Goal: Use online tool/utility: Utilize a website feature to perform a specific function

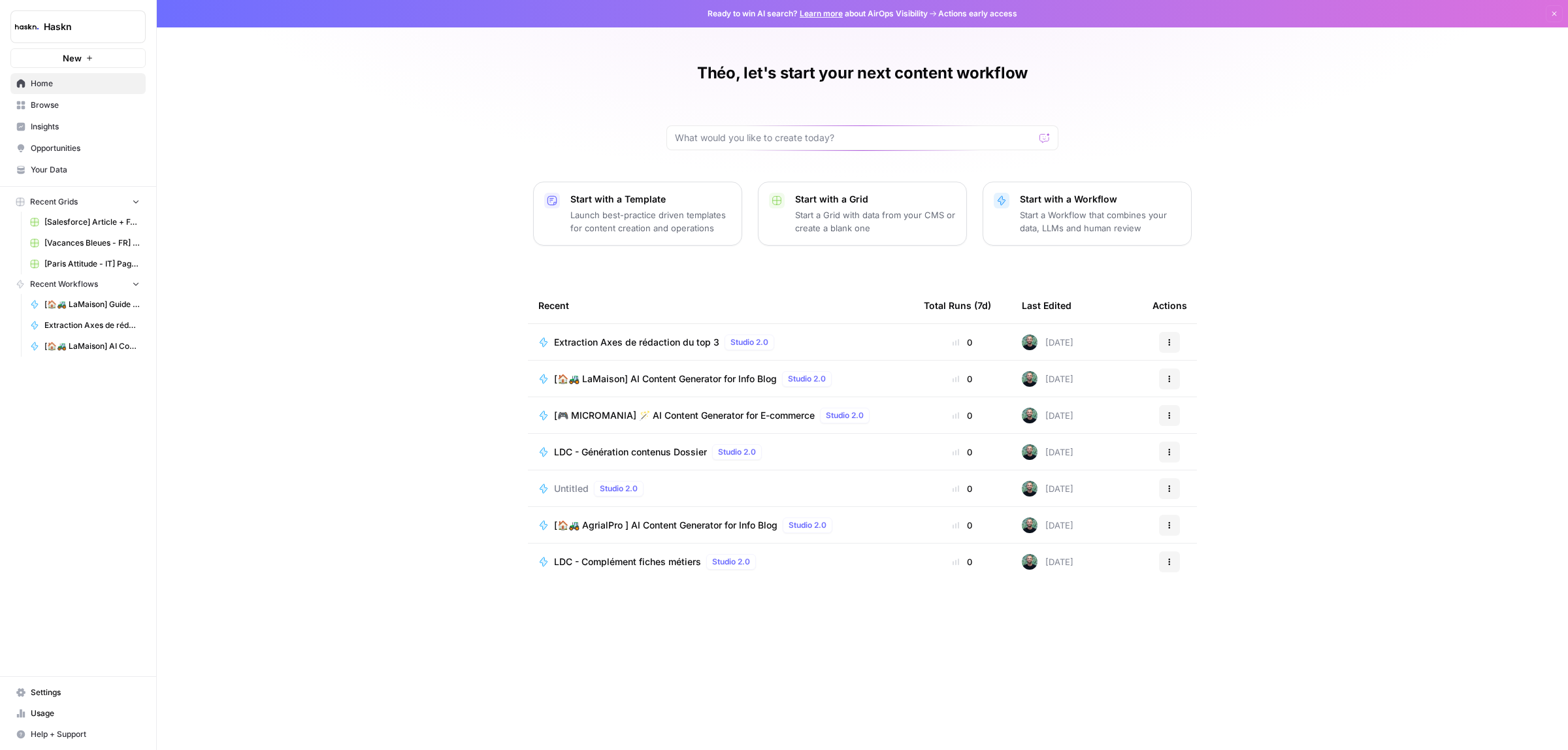
click at [53, 92] on link "Home" at bounding box center [77, 83] width 135 height 21
click at [51, 103] on span "Browse" at bounding box center [85, 105] width 109 height 12
click at [53, 103] on span "Browse" at bounding box center [85, 105] width 109 height 12
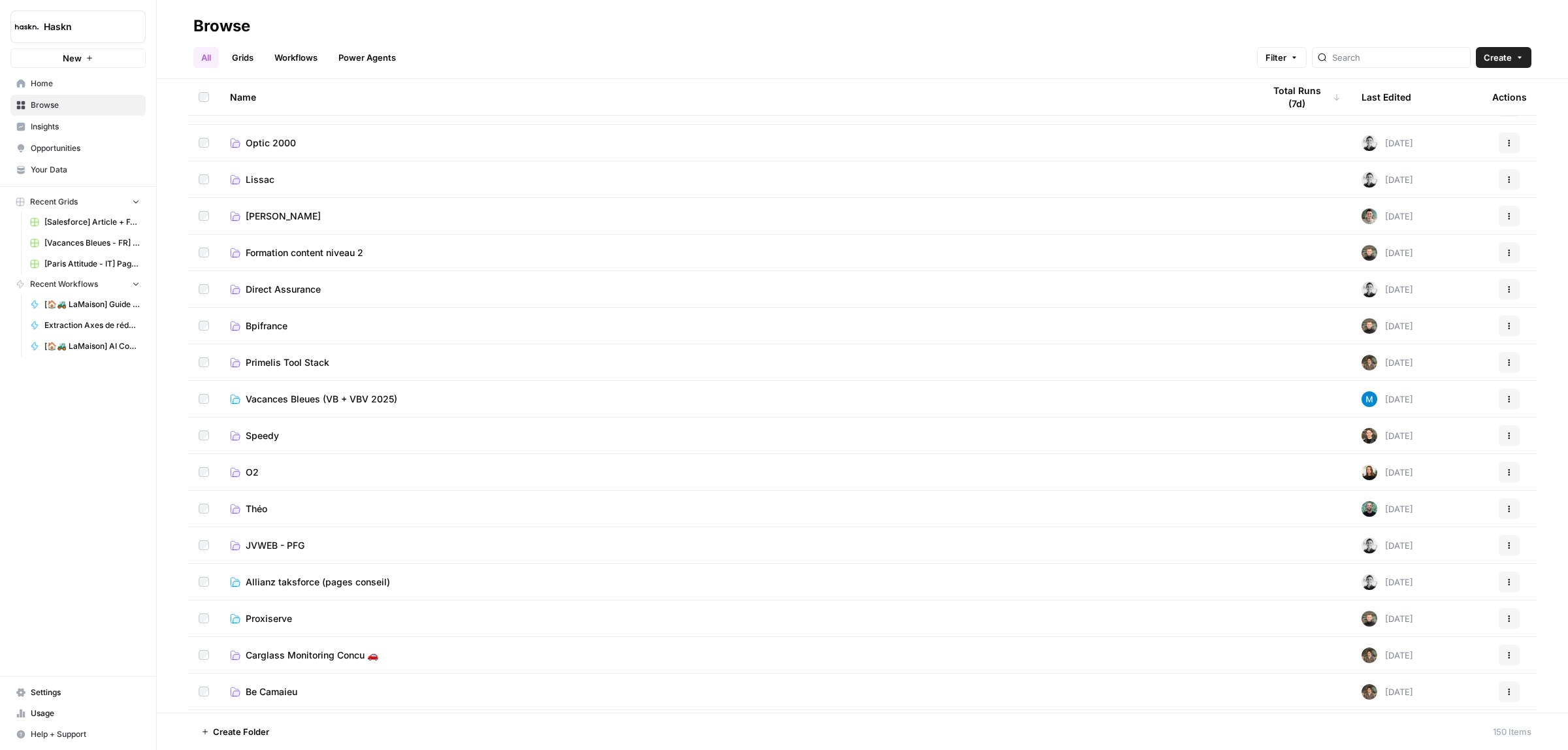
scroll to position [571, 0]
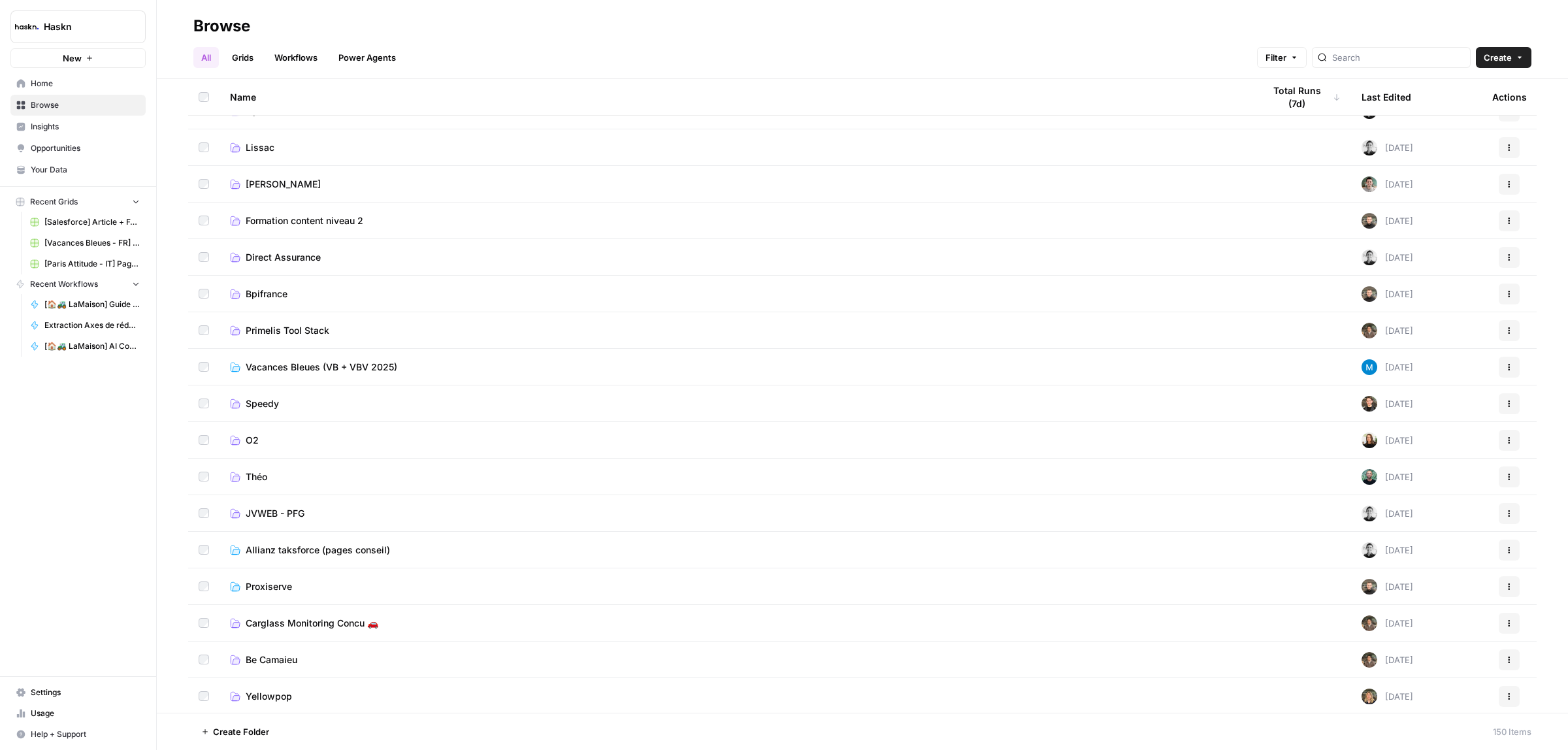
click at [253, 477] on span "Théo" at bounding box center [257, 477] width 22 height 13
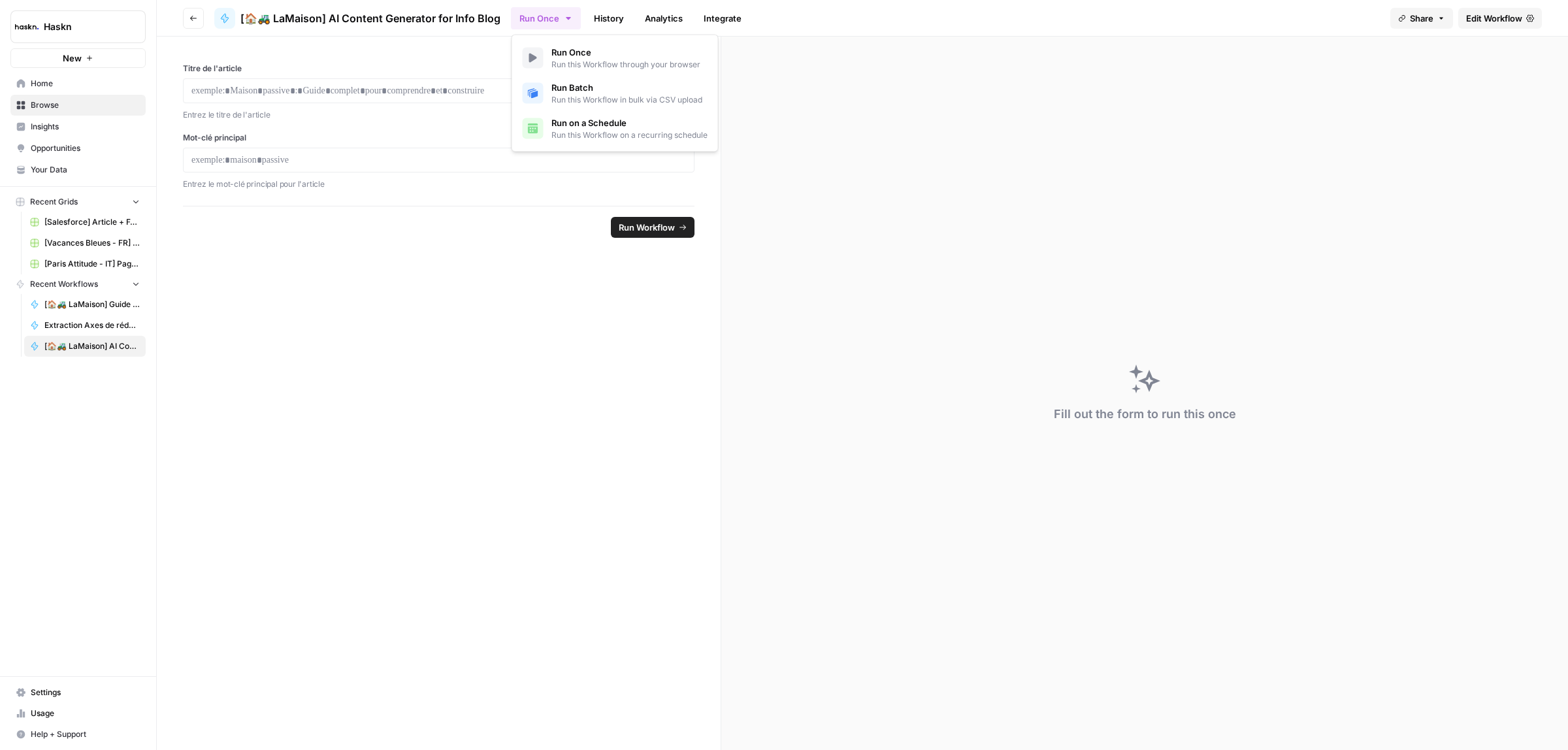
click at [544, 10] on button "Run Once" at bounding box center [546, 18] width 70 height 22
click at [547, 85] on link "Run Batch Run this Workflow in bulk via CSV upload" at bounding box center [616, 93] width 195 height 35
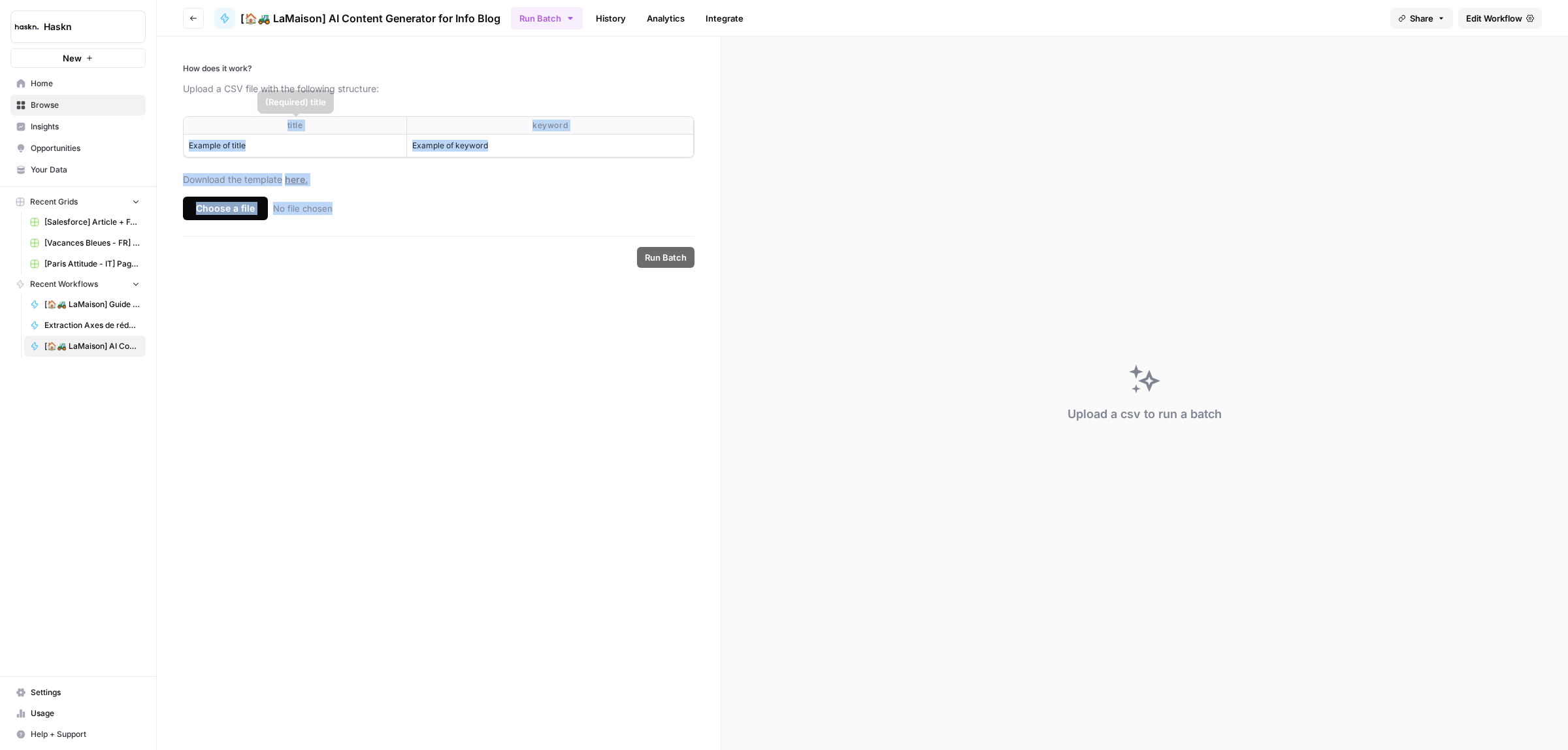
drag, startPoint x: 284, startPoint y: 122, endPoint x: 750, endPoint y: 170, distance: 468.5
click at [750, 170] on section "How does it work? Upload a CSV file with the following structure: title keyword…" at bounding box center [862, 393] width 1411 height 713
click at [524, 128] on div "keyword" at bounding box center [550, 125] width 276 height 12
drag, startPoint x: 273, startPoint y: 118, endPoint x: 637, endPoint y: 148, distance: 365.2
click at [637, 148] on table "title keyword Example of title Example of keyword" at bounding box center [439, 136] width 511 height 40
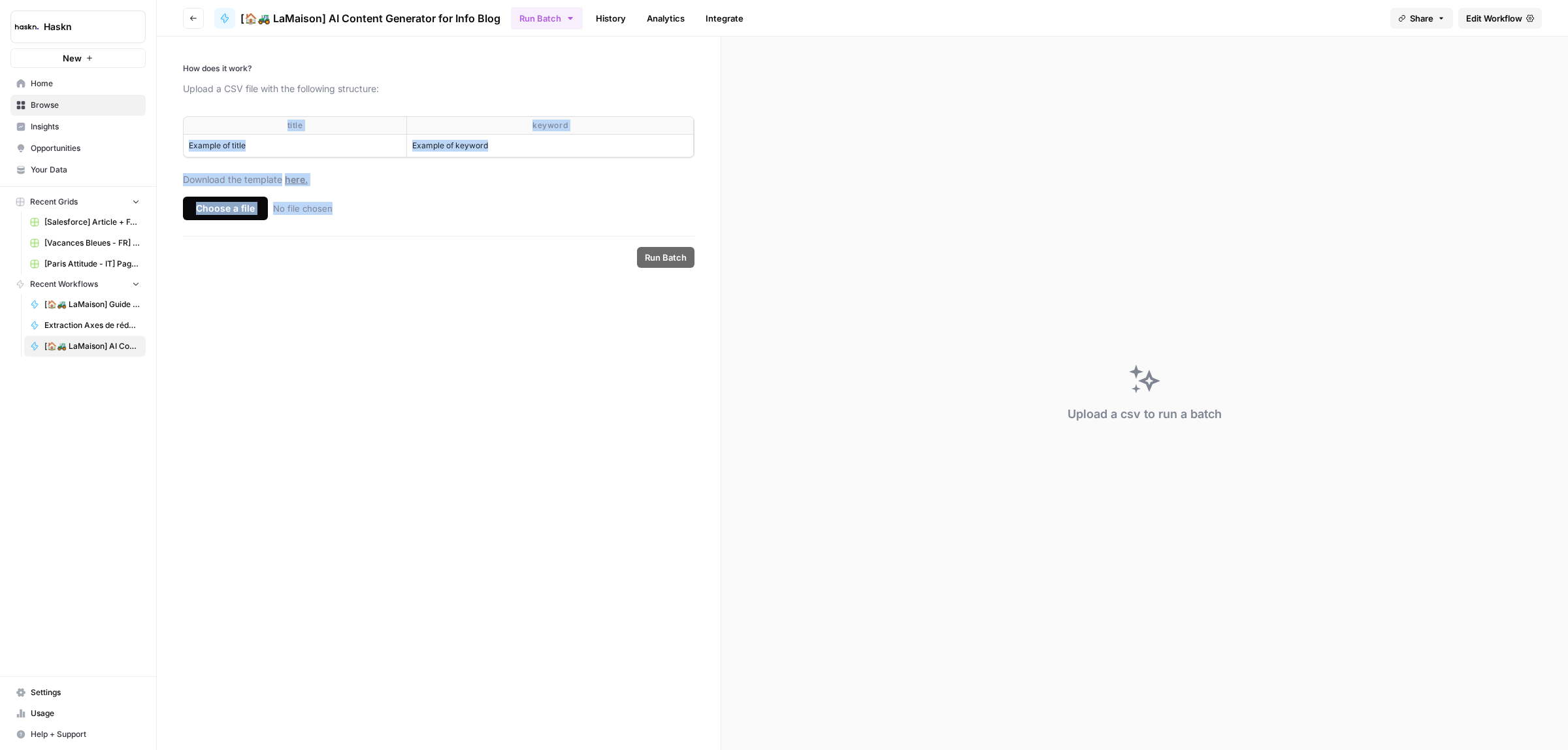
copy table "title keyword Example of title Example of keyword"
click at [236, 204] on div "Choose a file" at bounding box center [225, 208] width 85 height 23
click at [0, 0] on input "Choose a file No file chosen" at bounding box center [0, 0] width 0 height 0
click at [678, 259] on span "Run Batch" at bounding box center [665, 257] width 42 height 13
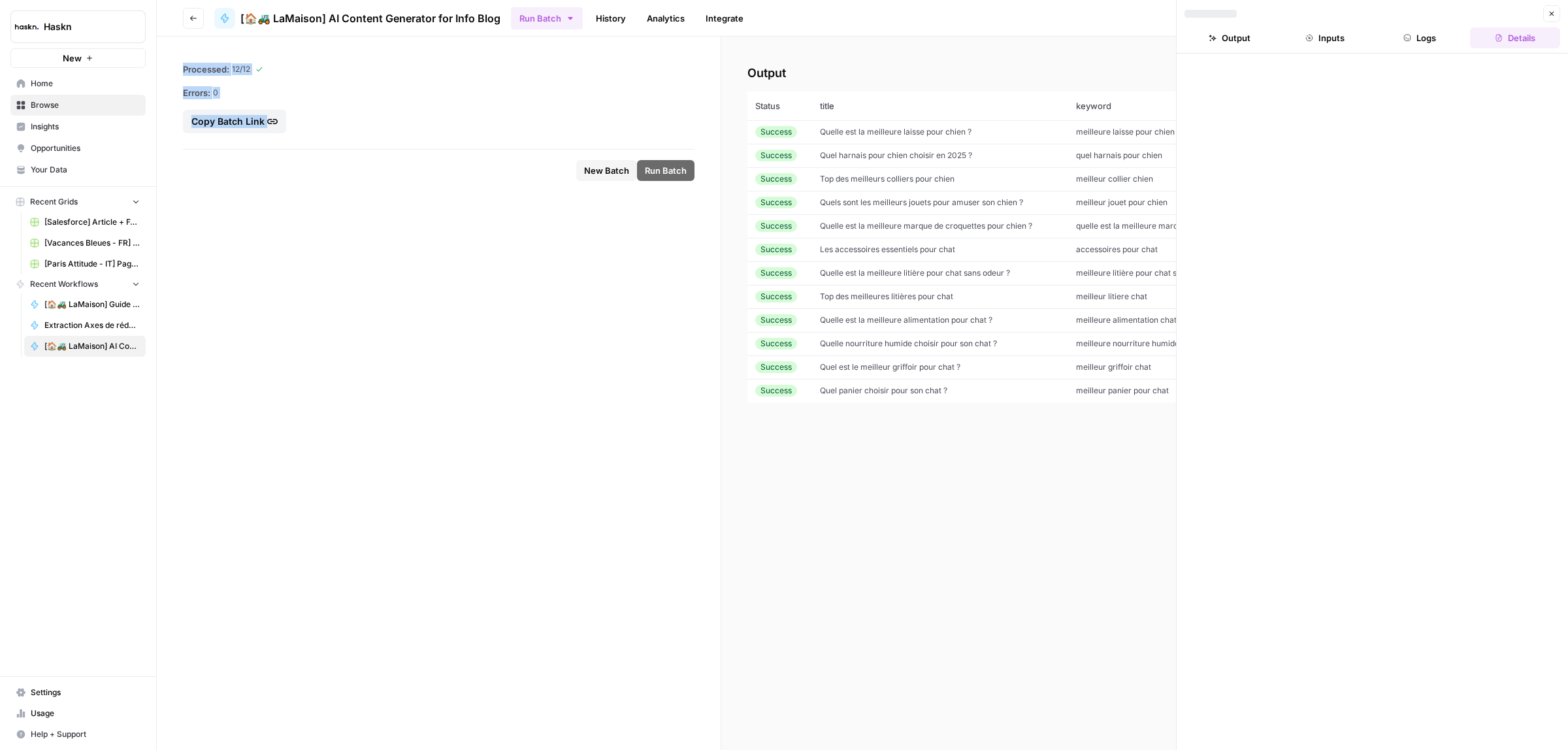
click at [841, 299] on span "Top des meilleures litières pour chat" at bounding box center [886, 296] width 133 height 9
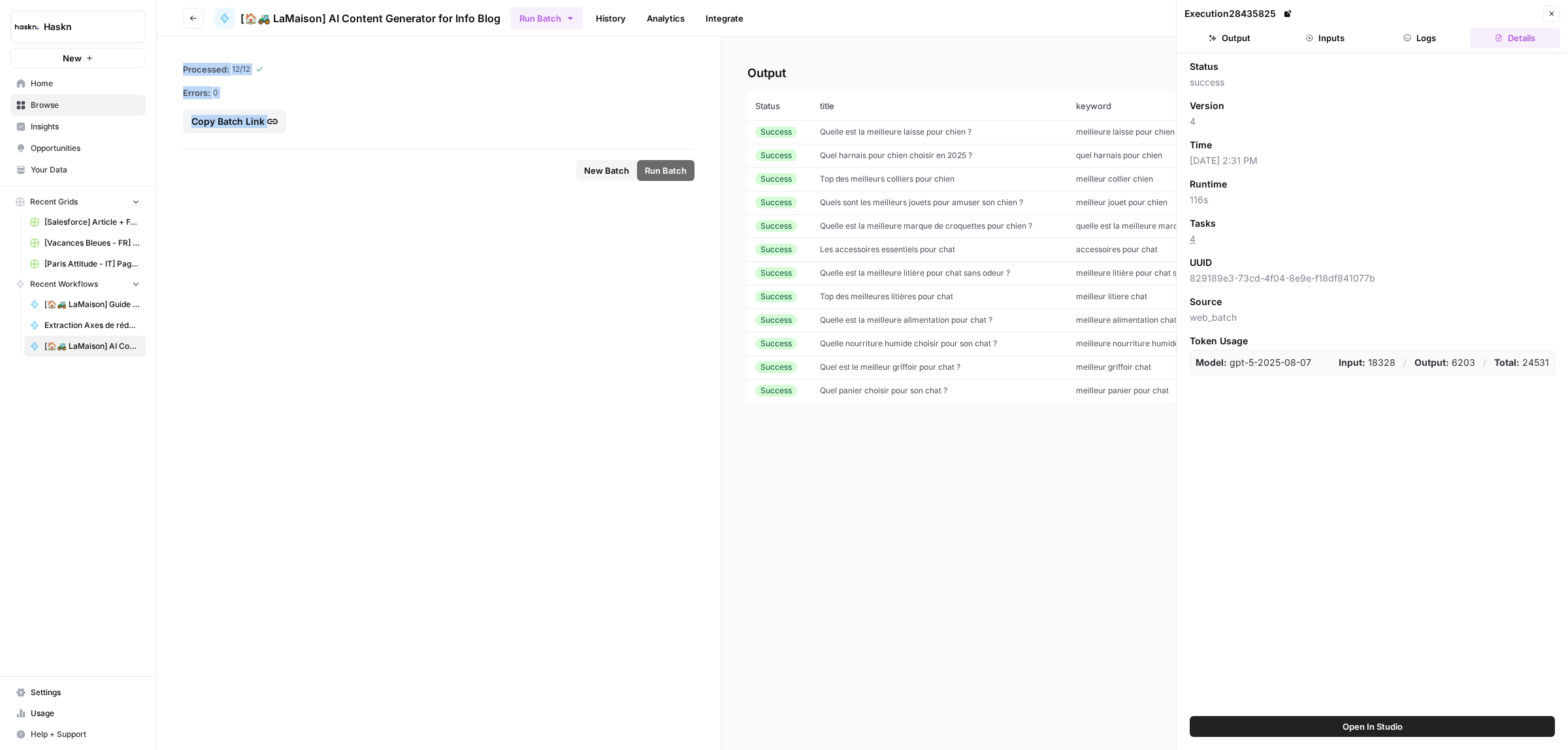
click at [1237, 37] on button "Output" at bounding box center [1230, 38] width 90 height 21
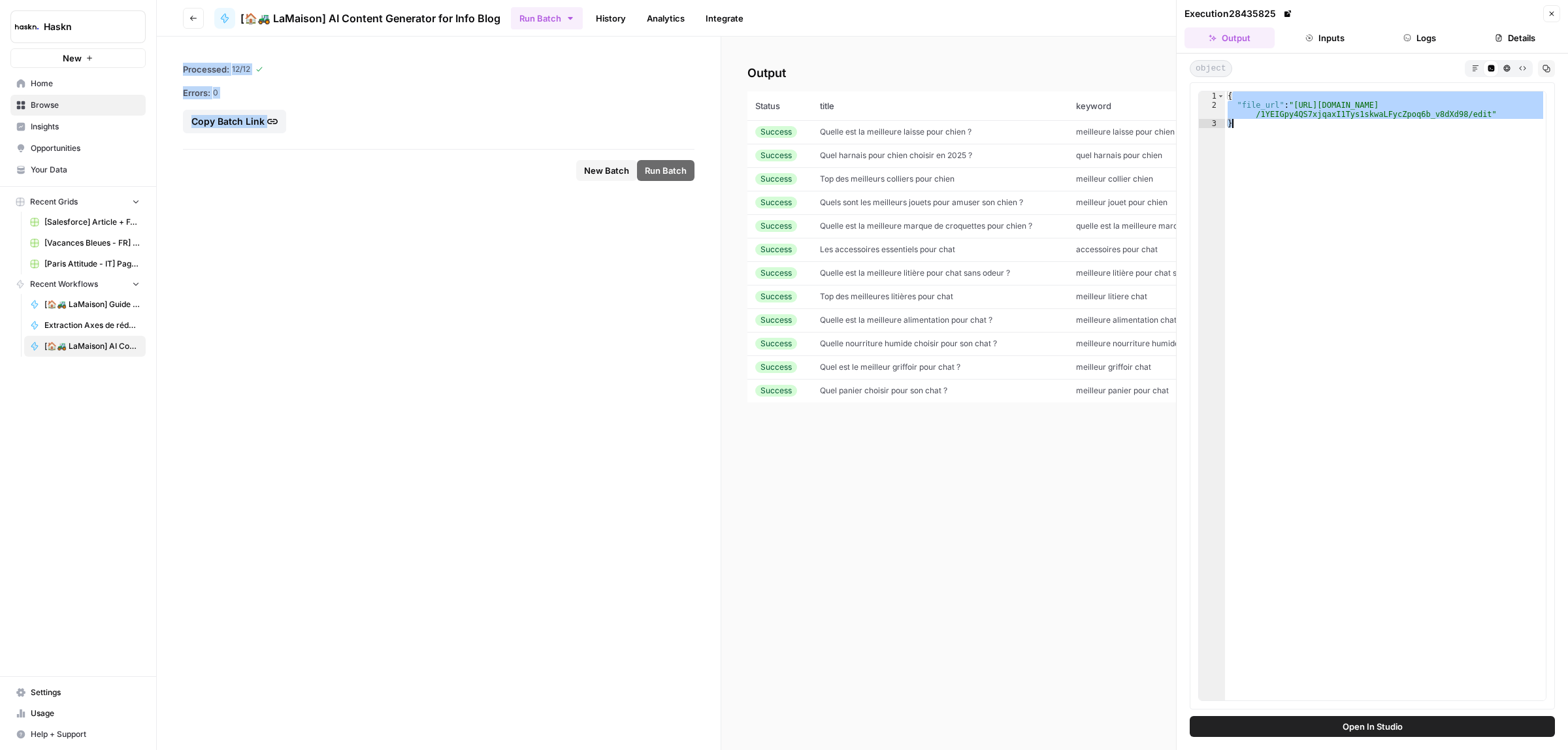
drag, startPoint x: 1292, startPoint y: 100, endPoint x: 1469, endPoint y: 116, distance: 177.7
click at [1469, 116] on div "{ "file_url" : "[URL][DOMAIN_NAME] /1YEIGpy4QS7xjqaxI1Tys1skwaLFycZpoq6b_v8dXd9…" at bounding box center [1386, 404] width 321 height 625
click at [1483, 135] on div "{ "file_url" : "[URL][DOMAIN_NAME] /1YEIGpy4QS7xjqaxI1Tys1skwaLFycZpoq6b_v8dXd9…" at bounding box center [1386, 404] width 321 height 625
drag, startPoint x: 1469, startPoint y: 113, endPoint x: 1294, endPoint y: 106, distance: 175.1
click at [1294, 106] on div "{ "file_url" : "[URL][DOMAIN_NAME] /1YEIGpy4QS7xjqaxI1Tys1skwaLFycZpoq6b_v8dXd9…" at bounding box center [1386, 404] width 321 height 625
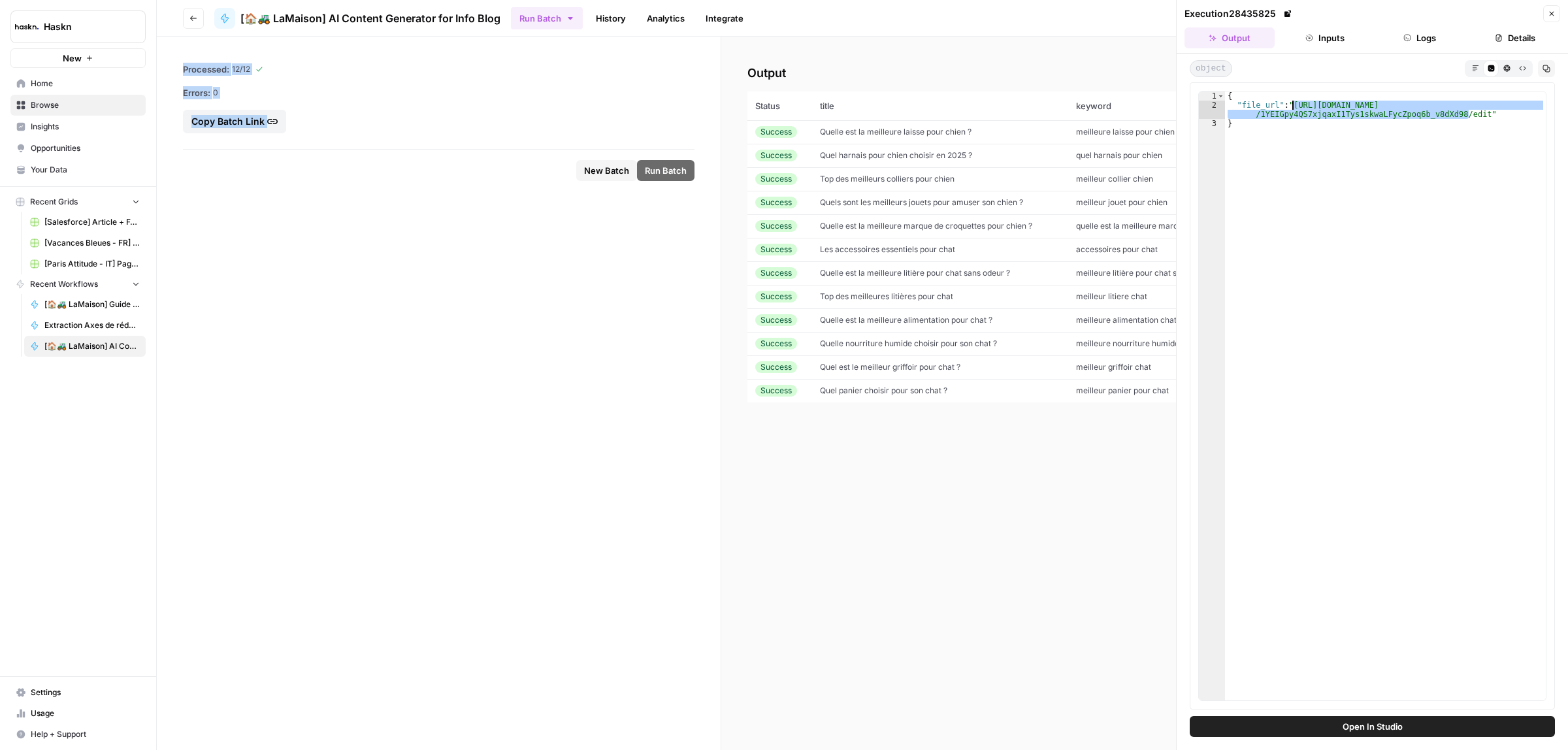
type textarea "**********"
click at [907, 122] on td "Quelle est la meilleure laisse pour chien ?" at bounding box center [940, 132] width 256 height 23
type textarea "**********"
drag, startPoint x: 1471, startPoint y: 113, endPoint x: 1292, endPoint y: 103, distance: 179.3
click at [1292, 103] on div "{ "file_url" : "[URL][DOMAIN_NAME] /1jpsKOUp6Oe0MOhBVX7rjIv_aYfpa57iwVg6ocKsUZi…" at bounding box center [1386, 404] width 321 height 625
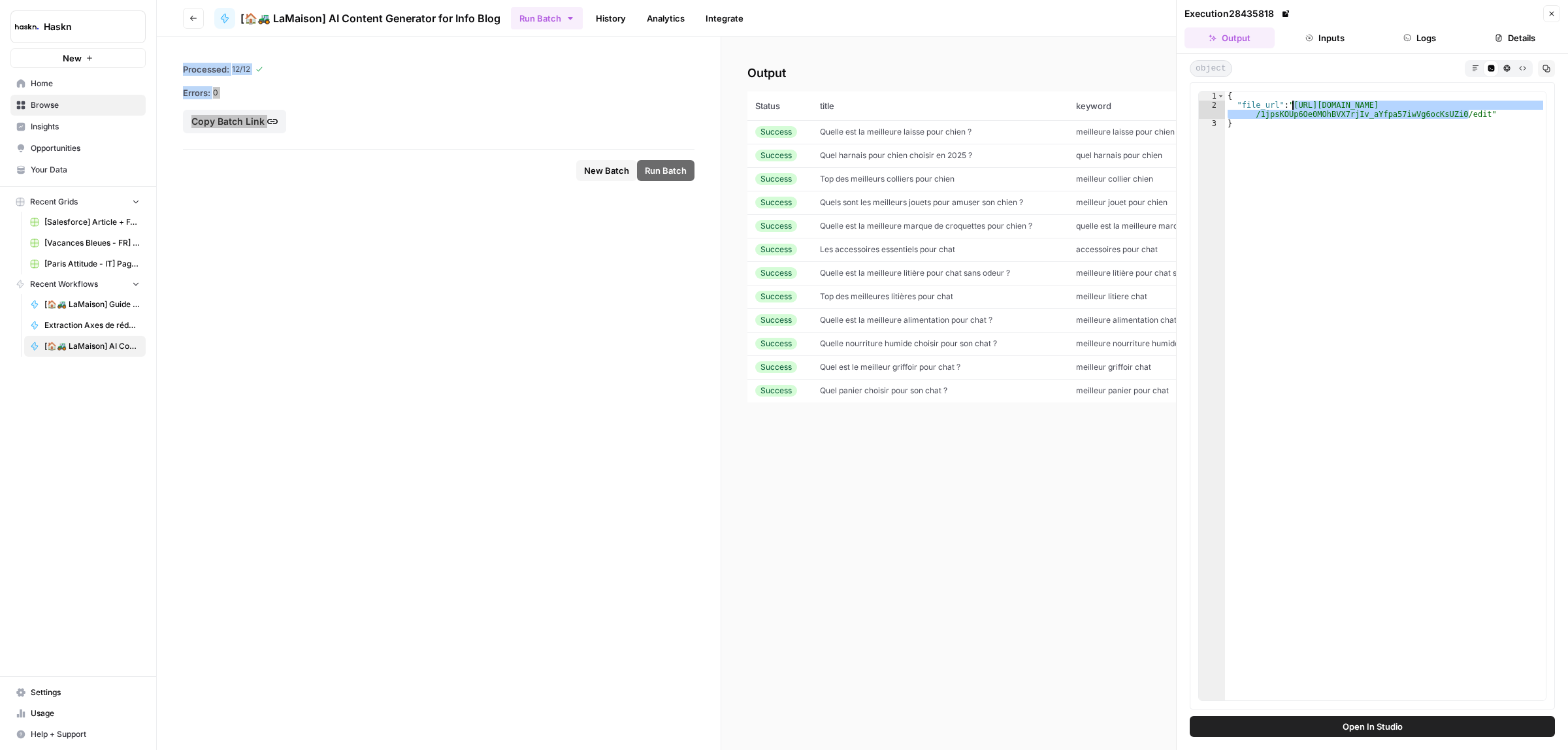
click at [923, 179] on span "Top des meilleurs colliers pour chien" at bounding box center [887, 178] width 135 height 9
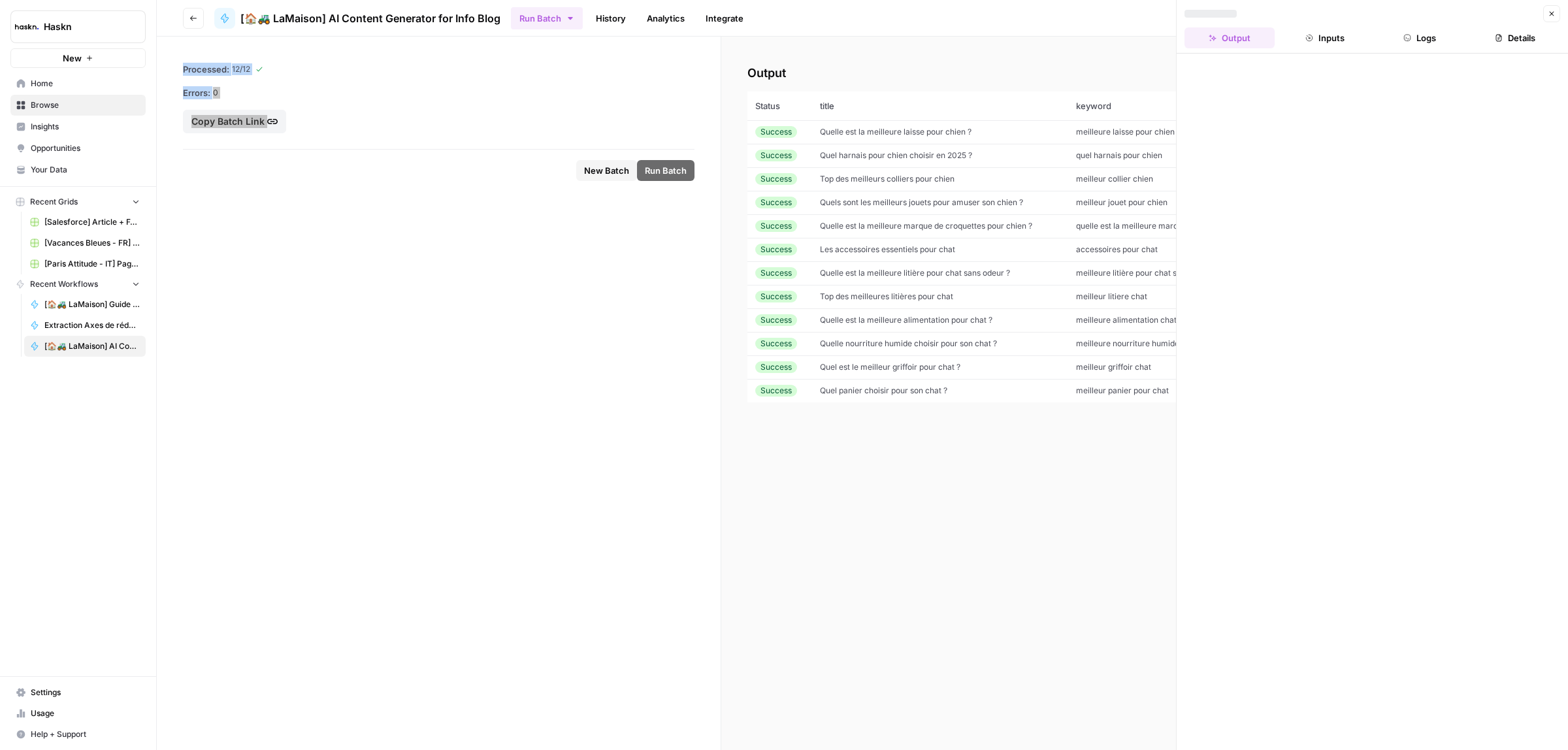
click at [913, 157] on span "Quel harnais pour chien choisir en 2025 ?" at bounding box center [896, 155] width 152 height 9
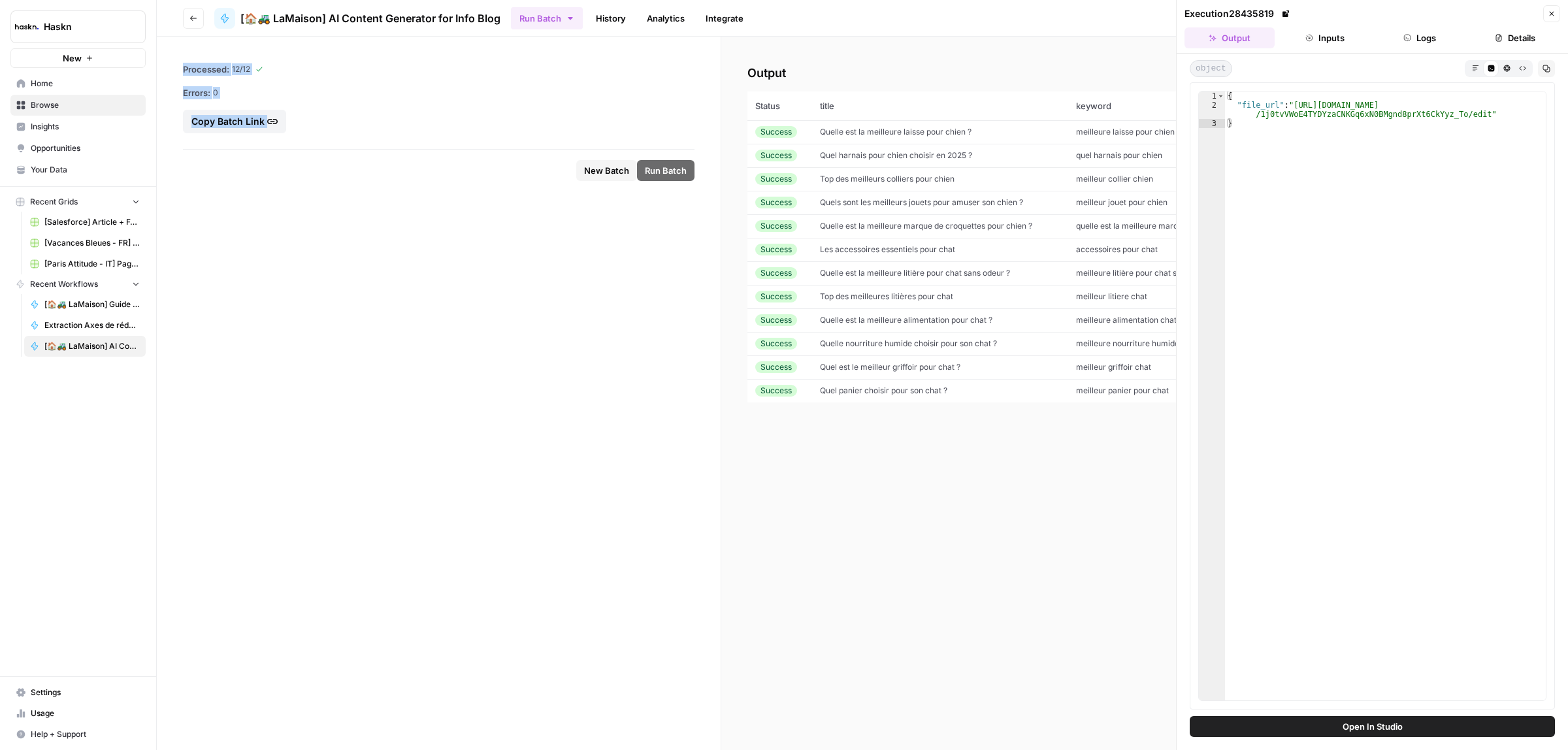
type textarea "**********"
drag, startPoint x: 1468, startPoint y: 118, endPoint x: 1294, endPoint y: 102, distance: 174.7
click at [1294, 102] on div "{ "file_url" : "[URL][DOMAIN_NAME] /1j0tvVWoE4TYDYzaCNKGq6xN0BMgnd8prXt6CkYyz_T…" at bounding box center [1386, 404] width 321 height 625
click at [874, 179] on span "Top des meilleurs colliers pour chien" at bounding box center [887, 178] width 135 height 9
click at [866, 180] on span "Top des meilleurs colliers pour chien" at bounding box center [887, 178] width 135 height 9
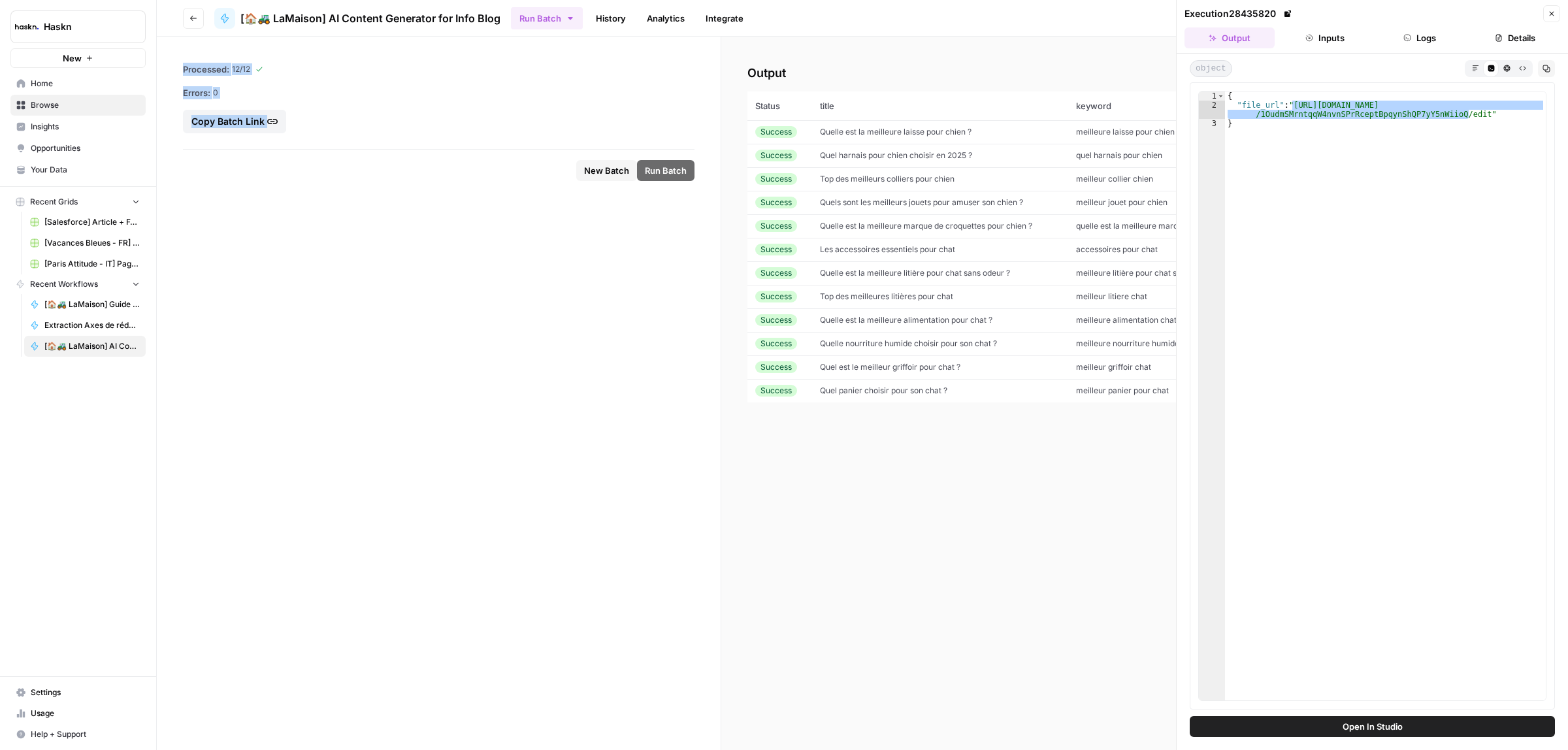
click at [870, 211] on td "Quels sont les meilleurs jouets pour amuser son chien ?" at bounding box center [940, 203] width 256 height 23
type textarea "**********"
drag, startPoint x: 1469, startPoint y: 112, endPoint x: 1295, endPoint y: 106, distance: 174.1
click at [1295, 106] on div "{ "file_url" : "[URL][DOMAIN_NAME] /10gG1nSFwQ_a5T6vOV3vpNzYkOL7ZL_2nNVByMKX0c9…" at bounding box center [1386, 404] width 321 height 625
click at [914, 226] on span "Quelle est la meilleure marque de croquettes pour chien ?" at bounding box center [925, 225] width 212 height 9
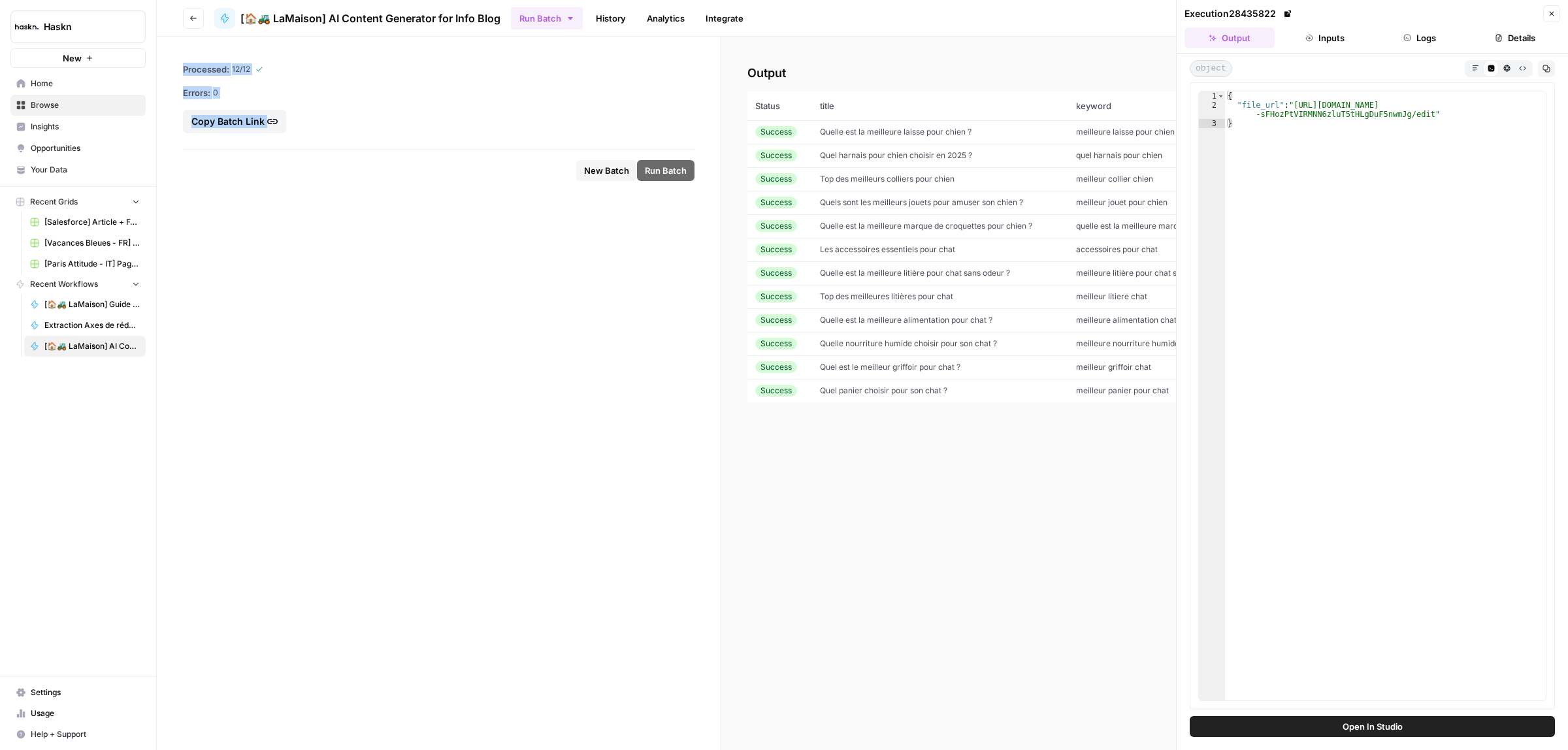
type textarea "**********"
drag, startPoint x: 1417, startPoint y: 118, endPoint x: 1295, endPoint y: 109, distance: 122.3
click at [1295, 109] on div "{ "file_url" : "[URL][DOMAIN_NAME] -sFHozPtVIRMNN6zluT5tHLgDuF5nwmJg/edit" }" at bounding box center [1386, 404] width 321 height 625
